Goal: Task Accomplishment & Management: Use online tool/utility

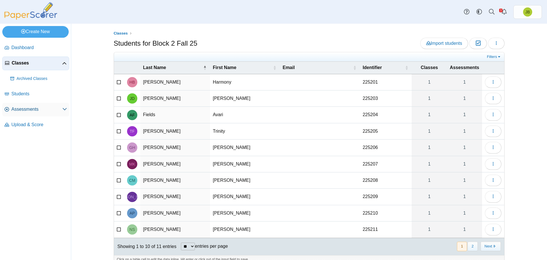
click at [26, 108] on span "Assessments" at bounding box center [36, 109] width 51 height 6
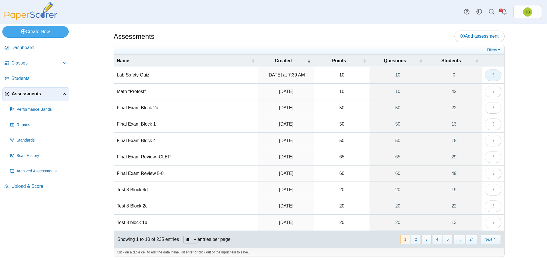
click at [495, 74] on button "button" at bounding box center [493, 74] width 17 height 11
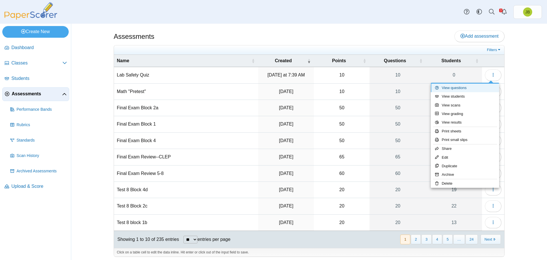
click at [462, 86] on link "View questions" at bounding box center [465, 88] width 68 height 9
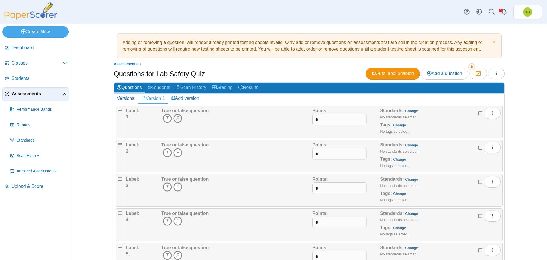
click at [178, 120] on icon "F" at bounding box center [177, 118] width 9 height 9
click at [174, 153] on icon "F" at bounding box center [177, 152] width 9 height 9
click at [165, 185] on icon "T" at bounding box center [167, 186] width 9 height 9
click at [165, 218] on icon "T" at bounding box center [167, 220] width 9 height 9
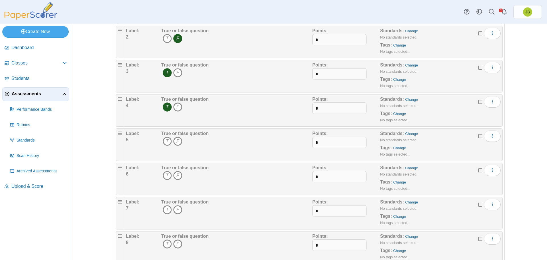
scroll to position [143, 0]
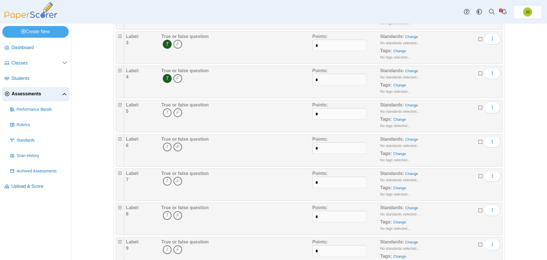
click at [177, 146] on icon "F" at bounding box center [177, 146] width 9 height 9
click at [165, 184] on icon "T" at bounding box center [167, 180] width 9 height 9
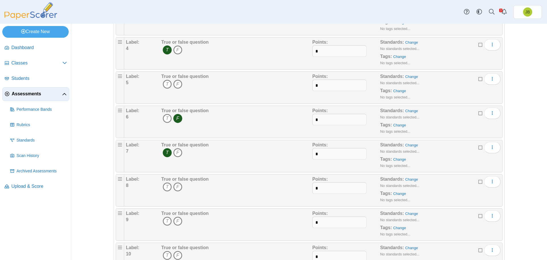
scroll to position [199, 0]
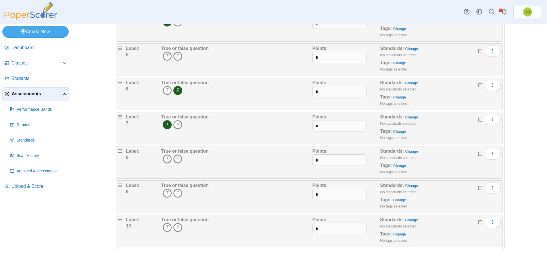
click at [177, 161] on icon "F" at bounding box center [177, 158] width 9 height 9
click at [176, 194] on icon "F" at bounding box center [177, 192] width 9 height 9
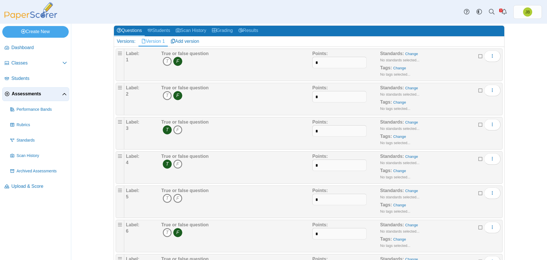
scroll to position [114, 0]
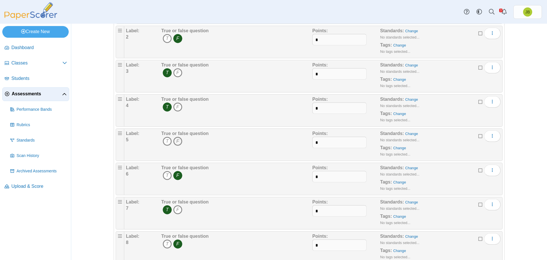
click at [174, 142] on icon "F" at bounding box center [177, 141] width 9 height 9
click at [163, 172] on icon "T" at bounding box center [167, 175] width 9 height 9
click at [174, 174] on icon "F" at bounding box center [177, 175] width 9 height 9
click at [177, 209] on icon "F" at bounding box center [177, 209] width 9 height 9
click at [164, 210] on icon "T" at bounding box center [167, 209] width 9 height 9
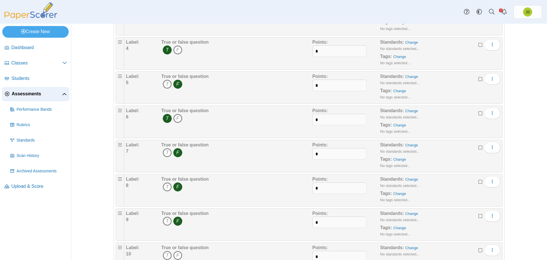
scroll to position [199, 0]
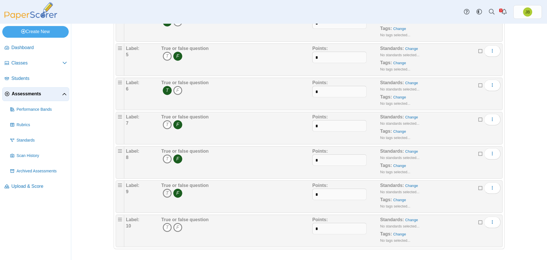
click at [166, 193] on icon "T" at bounding box center [167, 192] width 9 height 9
click at [176, 193] on icon "F" at bounding box center [177, 192] width 9 height 9
click at [177, 228] on icon "F" at bounding box center [177, 227] width 9 height 9
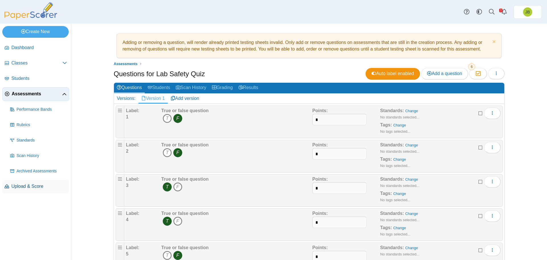
click at [22, 187] on span "Upload & Score" at bounding box center [39, 186] width 56 height 6
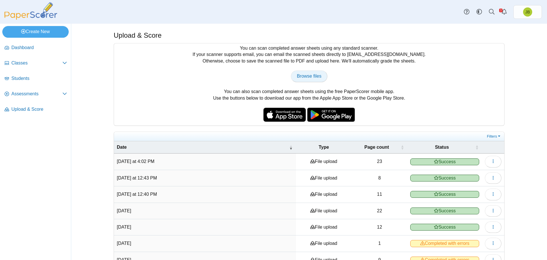
click at [306, 74] on span "Browse files" at bounding box center [309, 76] width 25 height 5
type input "**********"
